Goal: Transaction & Acquisition: Purchase product/service

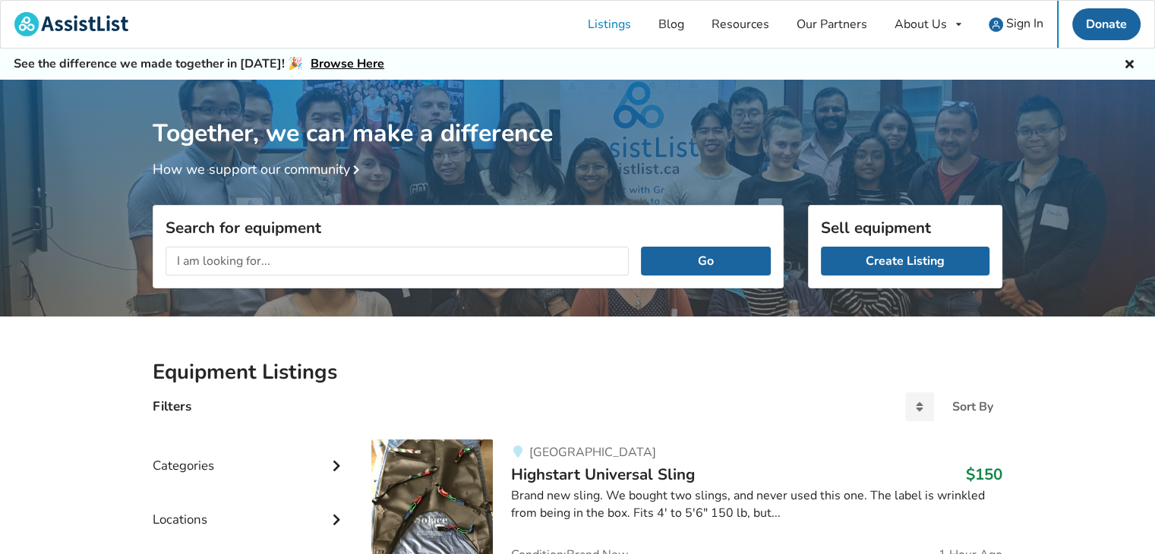
click at [347, 262] on input "text" at bounding box center [397, 261] width 463 height 29
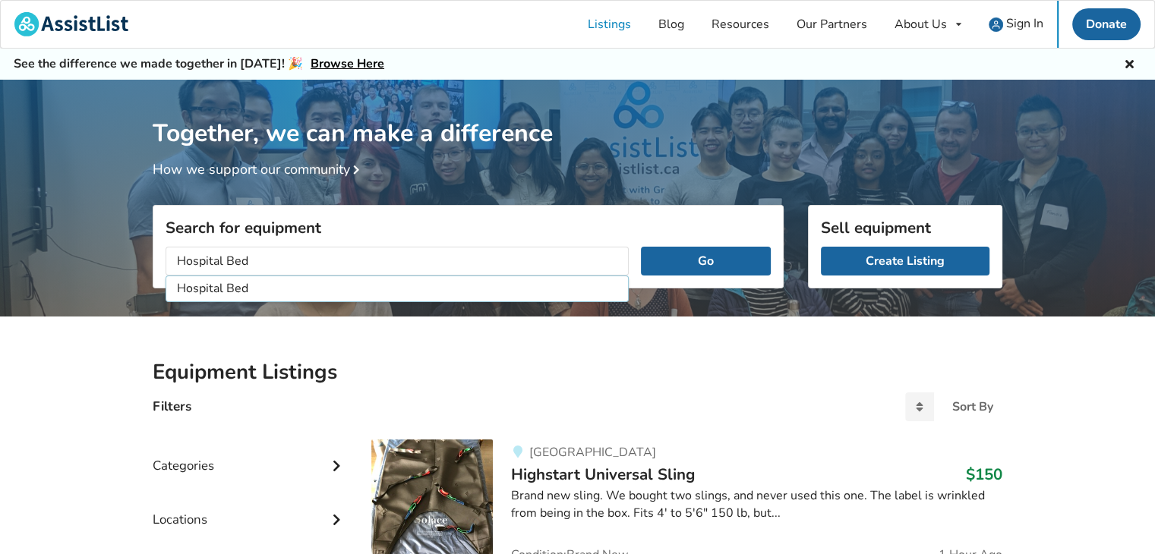
click at [641, 247] on button "Go" at bounding box center [706, 261] width 130 height 29
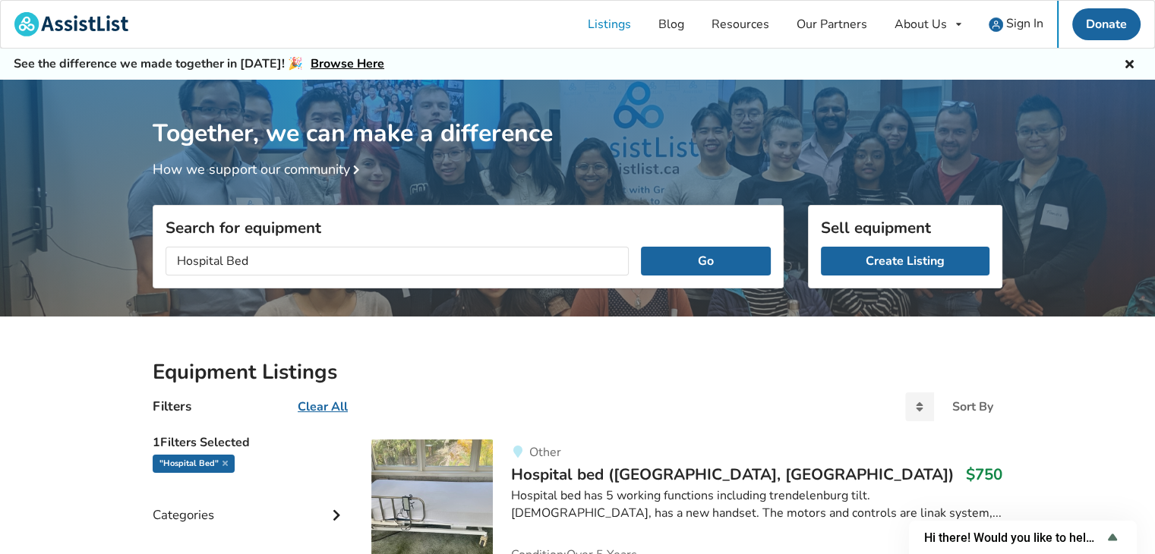
click at [279, 253] on input "Hospital Bed" at bounding box center [397, 261] width 463 height 29
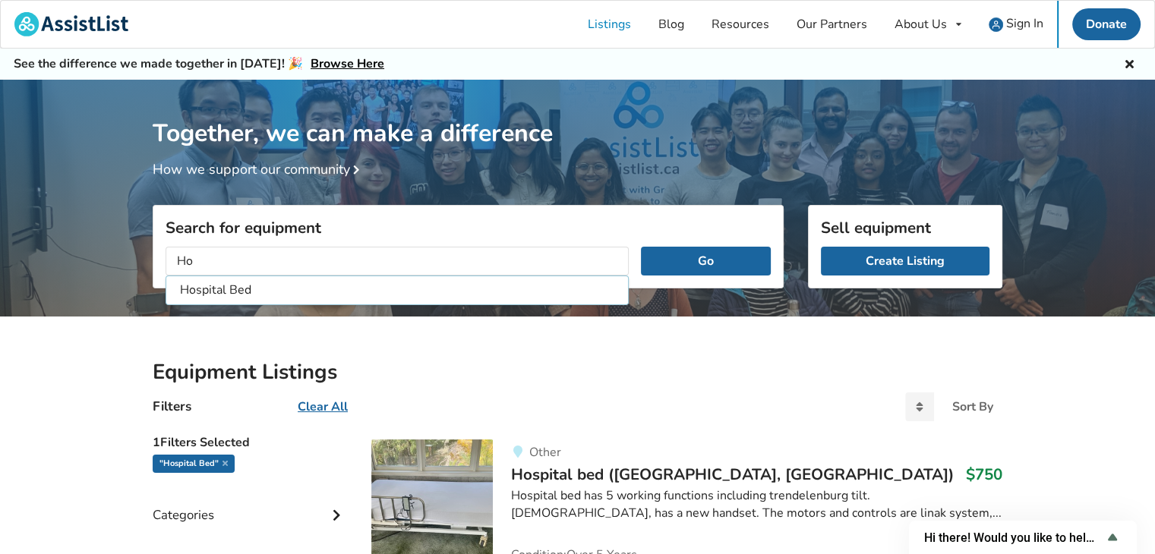
type input "H"
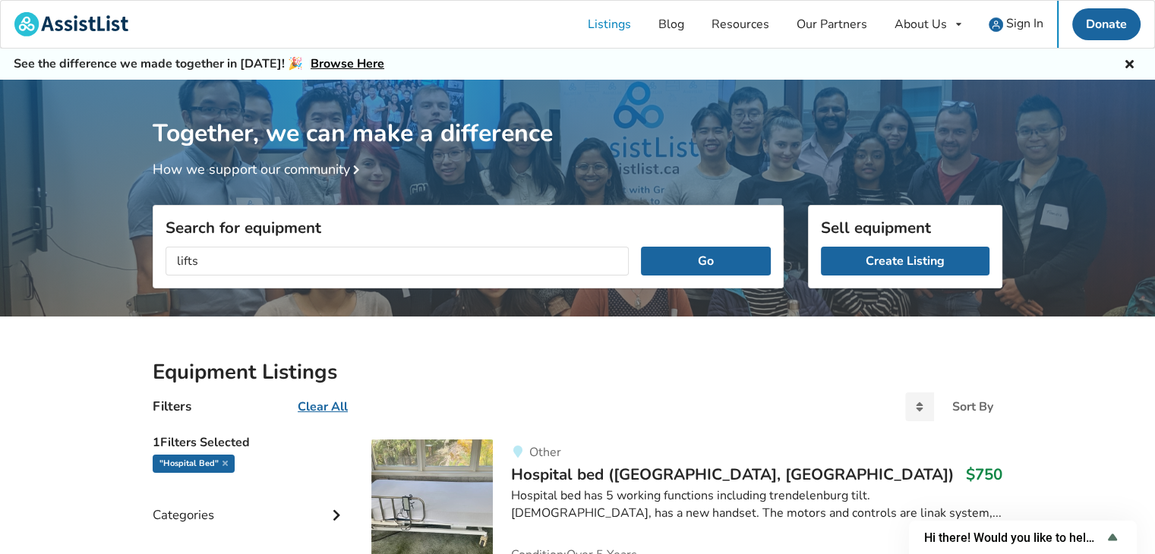
type input "lifts"
click at [641, 247] on button "Go" at bounding box center [706, 261] width 130 height 29
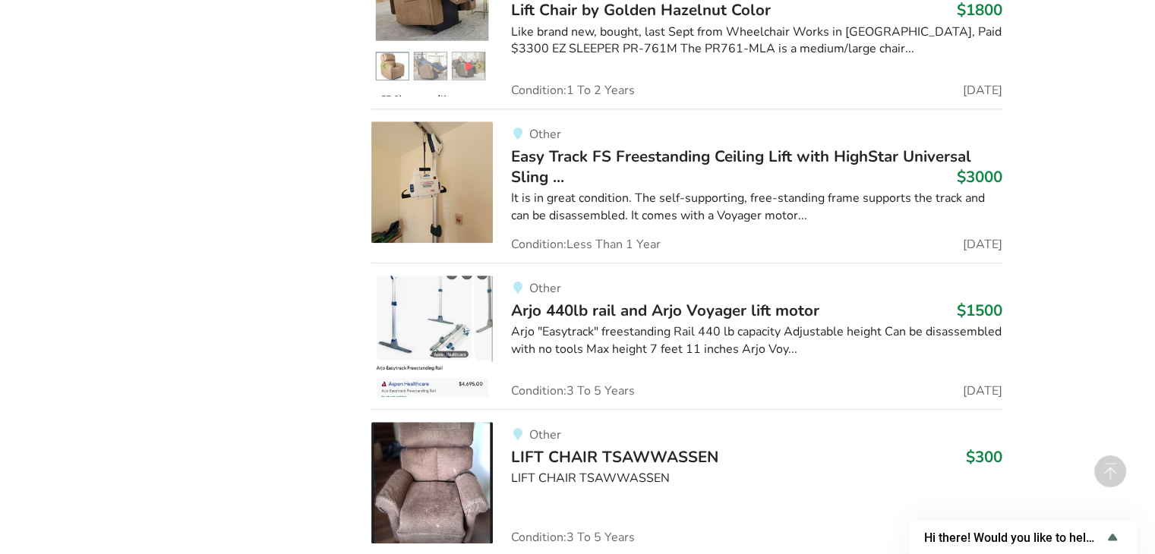
scroll to position [1367, 0]
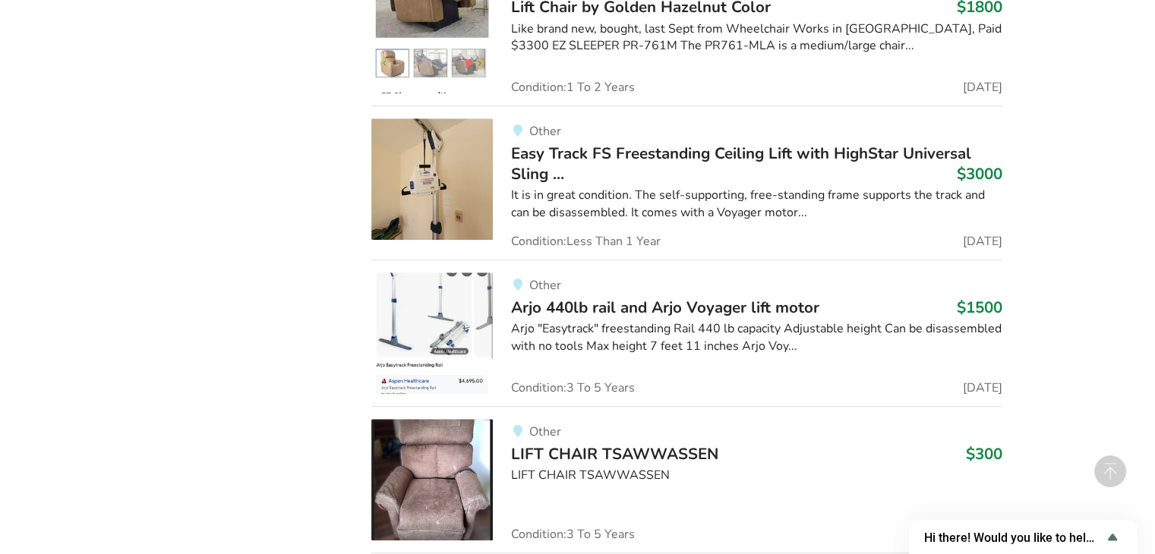
click at [477, 323] on img at bounding box center [432, 334] width 122 height 122
